Goal: Navigation & Orientation: Find specific page/section

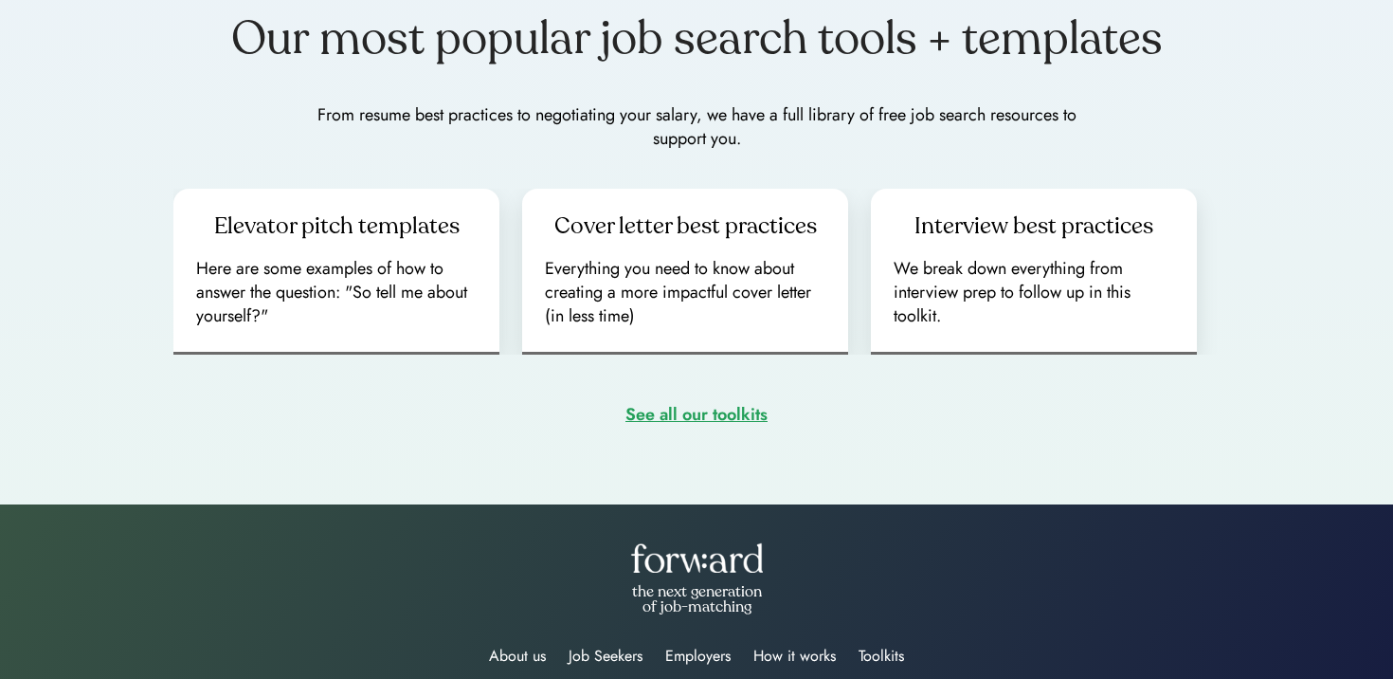
scroll to position [2760, 0]
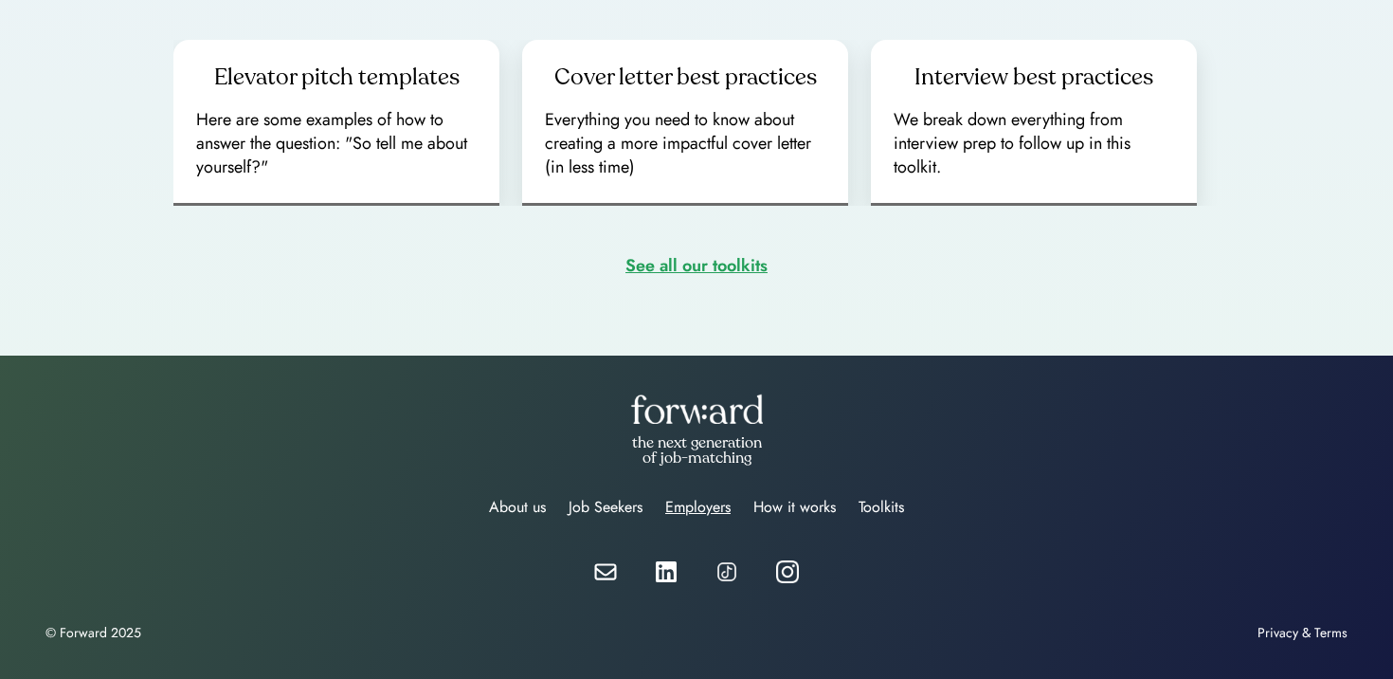
click at [708, 514] on div "Employers" at bounding box center [697, 507] width 65 height 23
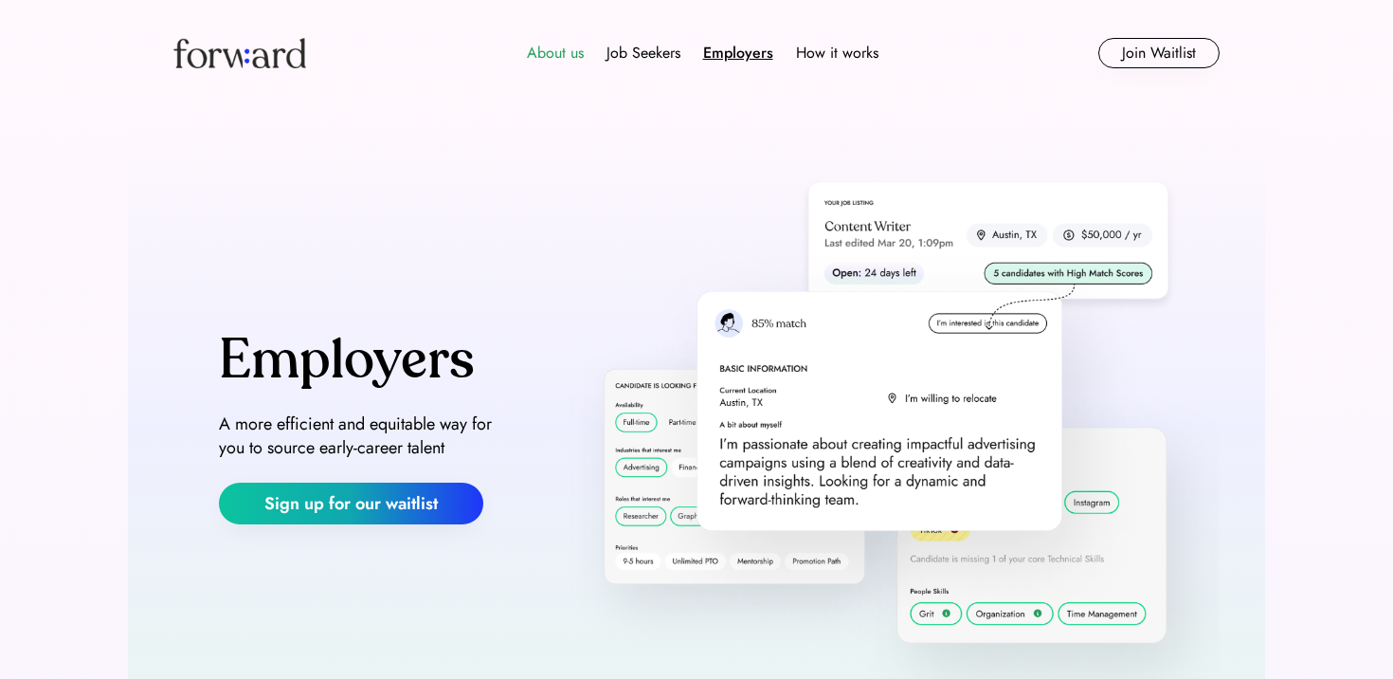
click at [550, 47] on div "About us" at bounding box center [555, 53] width 57 height 23
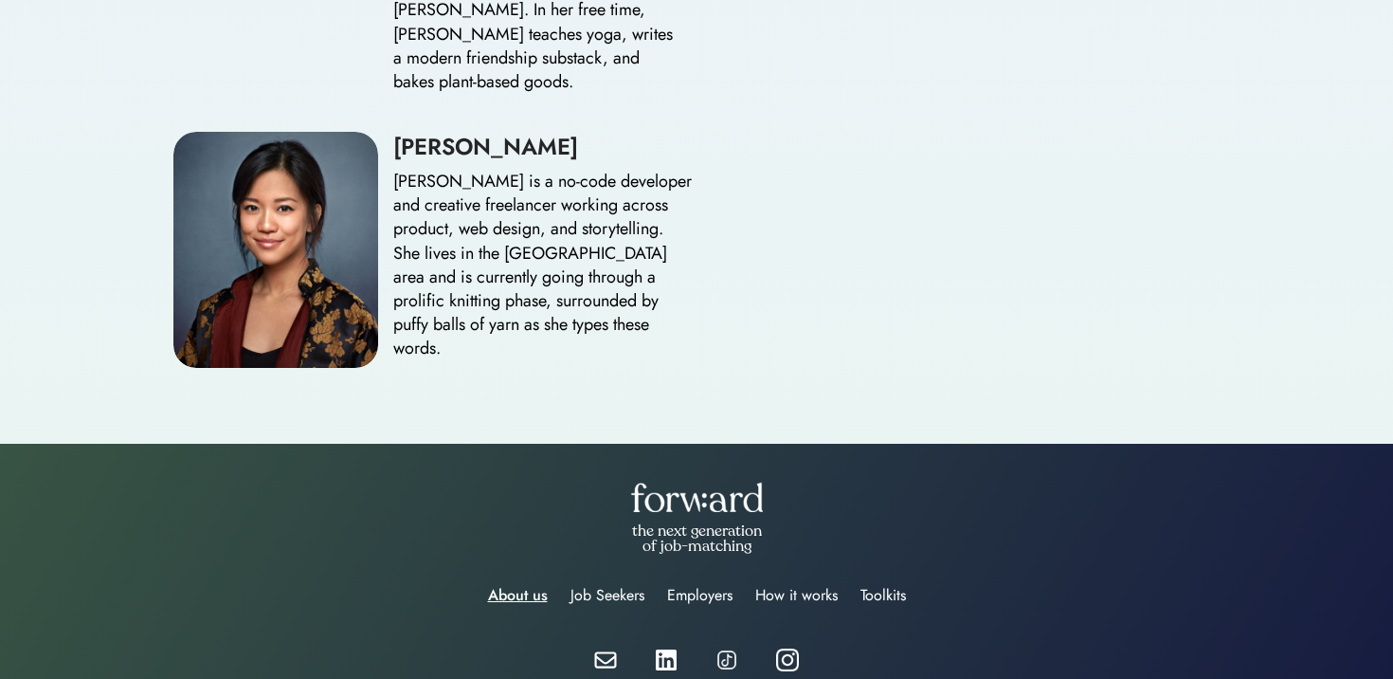
scroll to position [2717, 0]
